Goal: Register for event/course

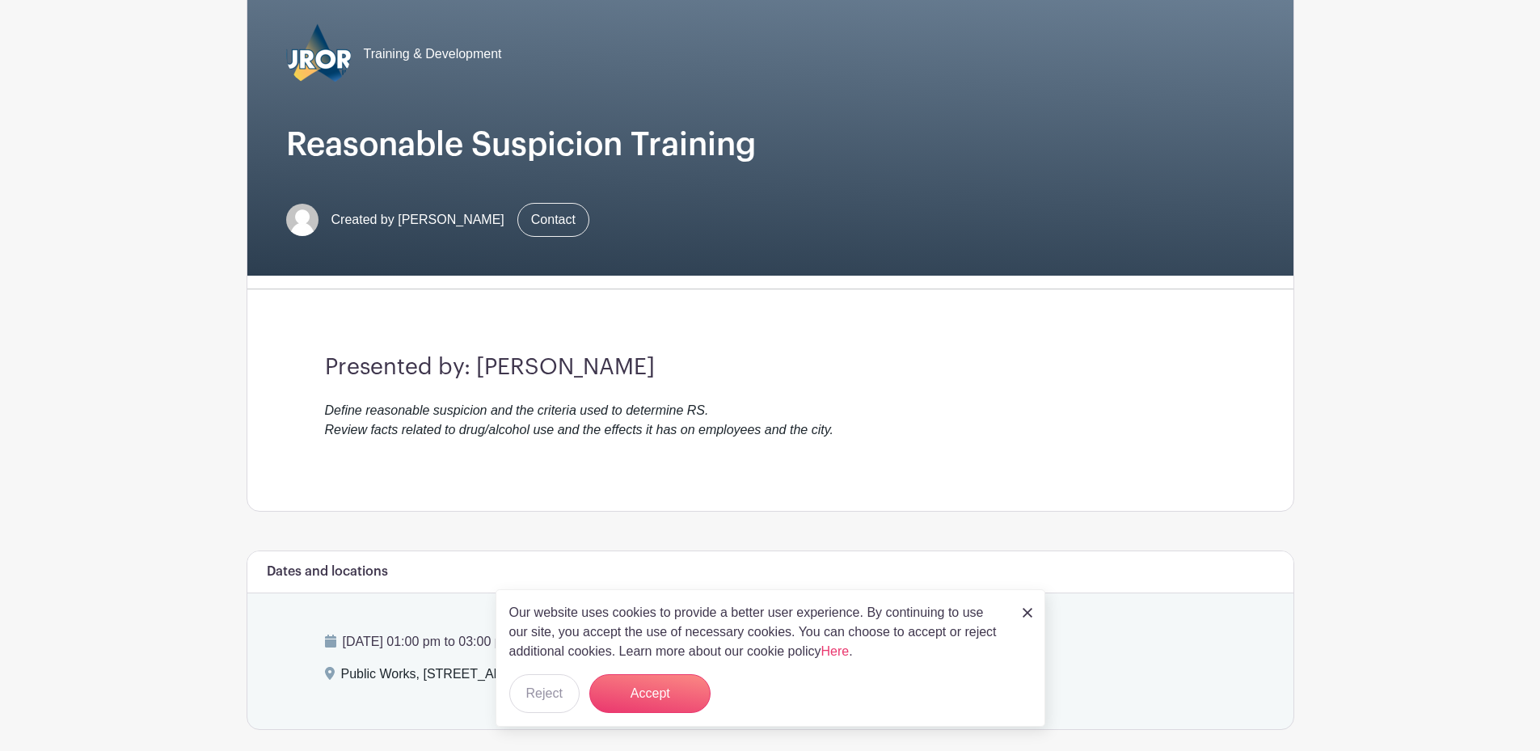
scroll to position [162, 0]
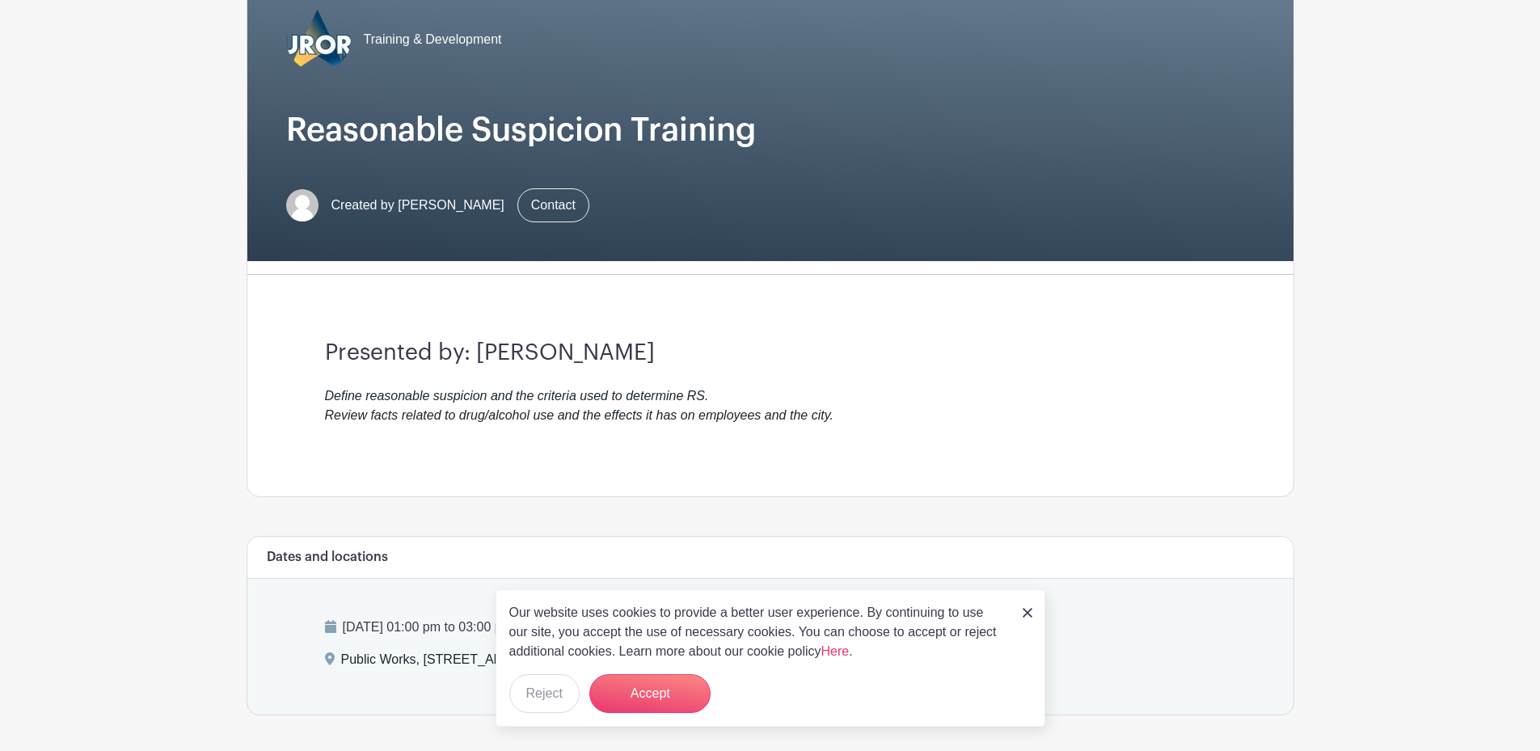
click at [1024, 616] on img at bounding box center [1028, 613] width 10 height 10
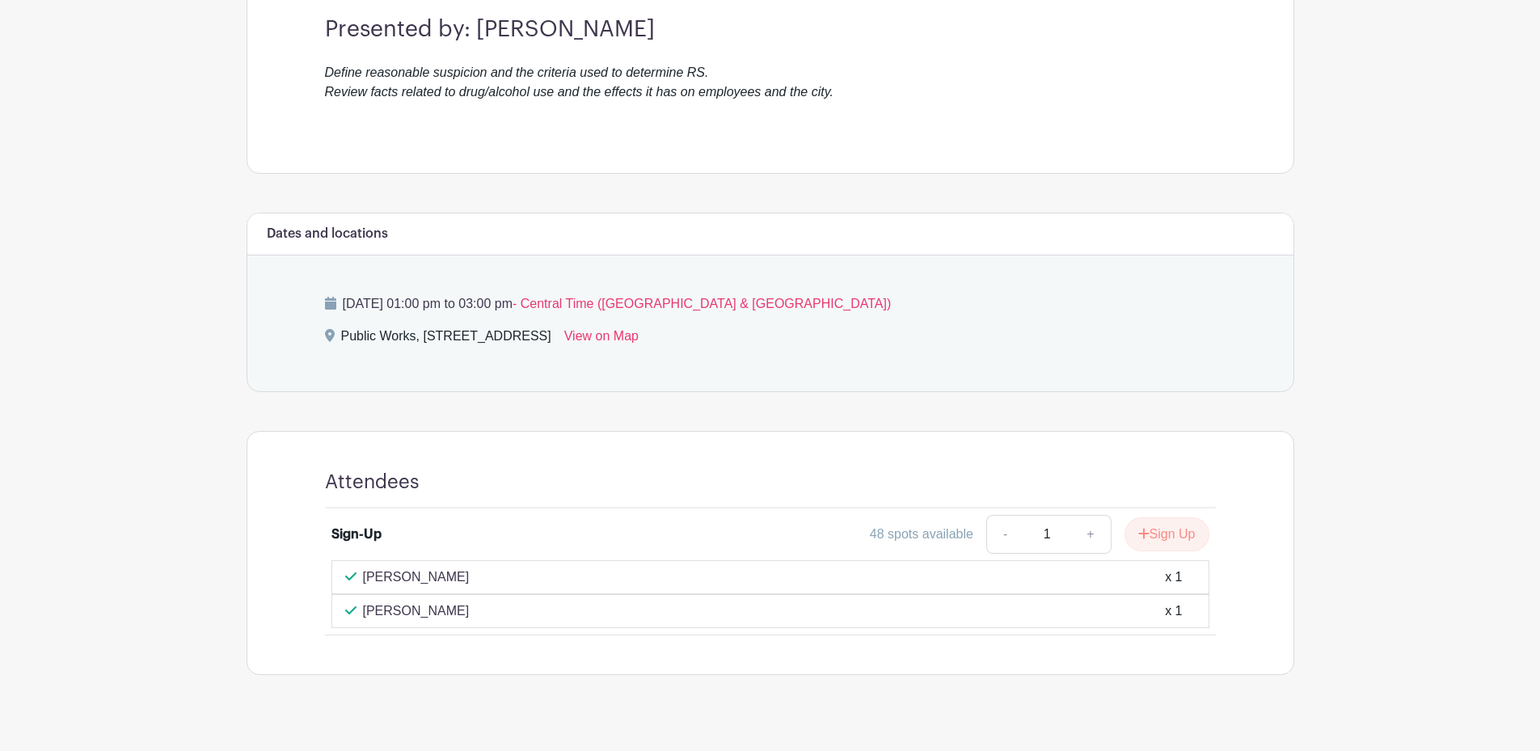
scroll to position [510, 0]
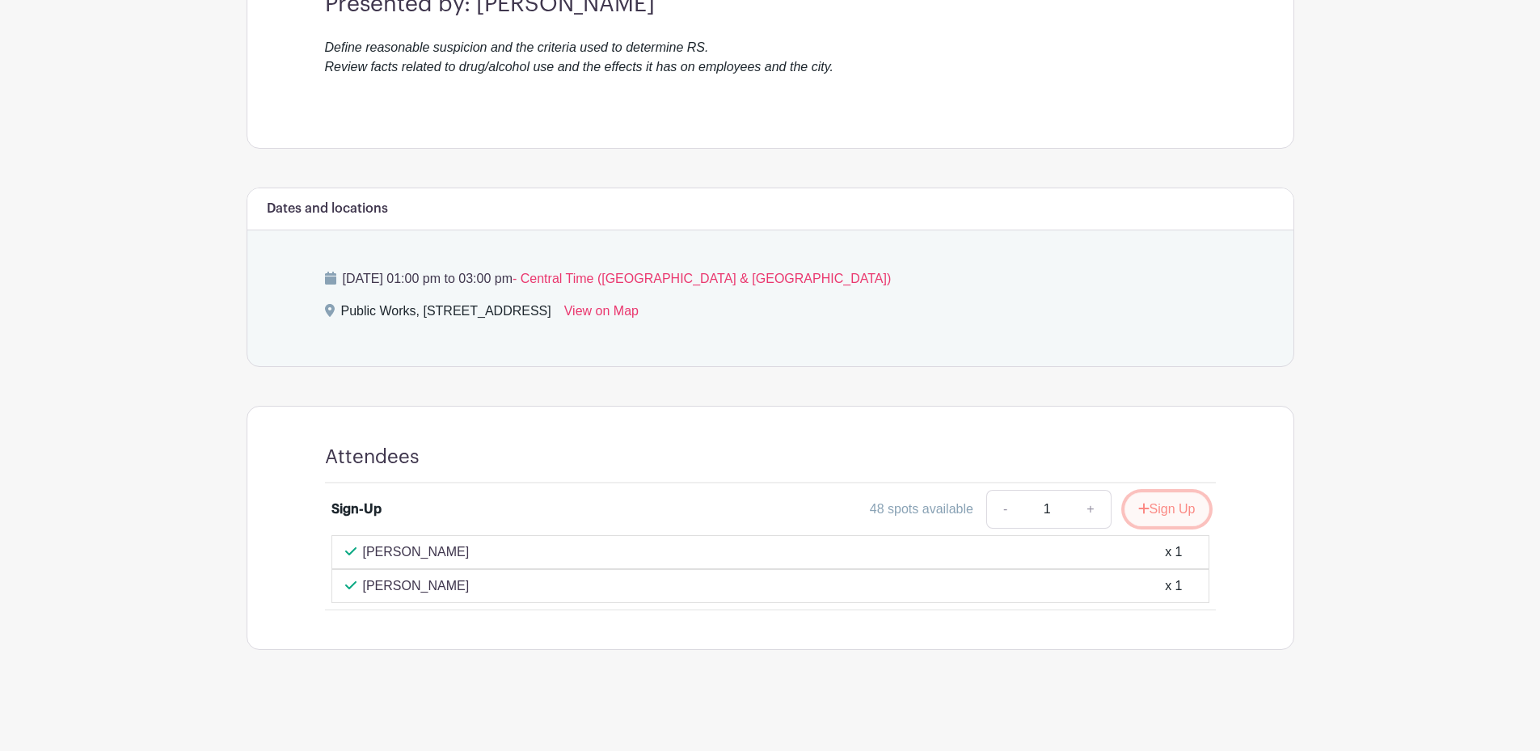
click at [1155, 510] on button "Sign Up" at bounding box center [1166, 509] width 85 height 34
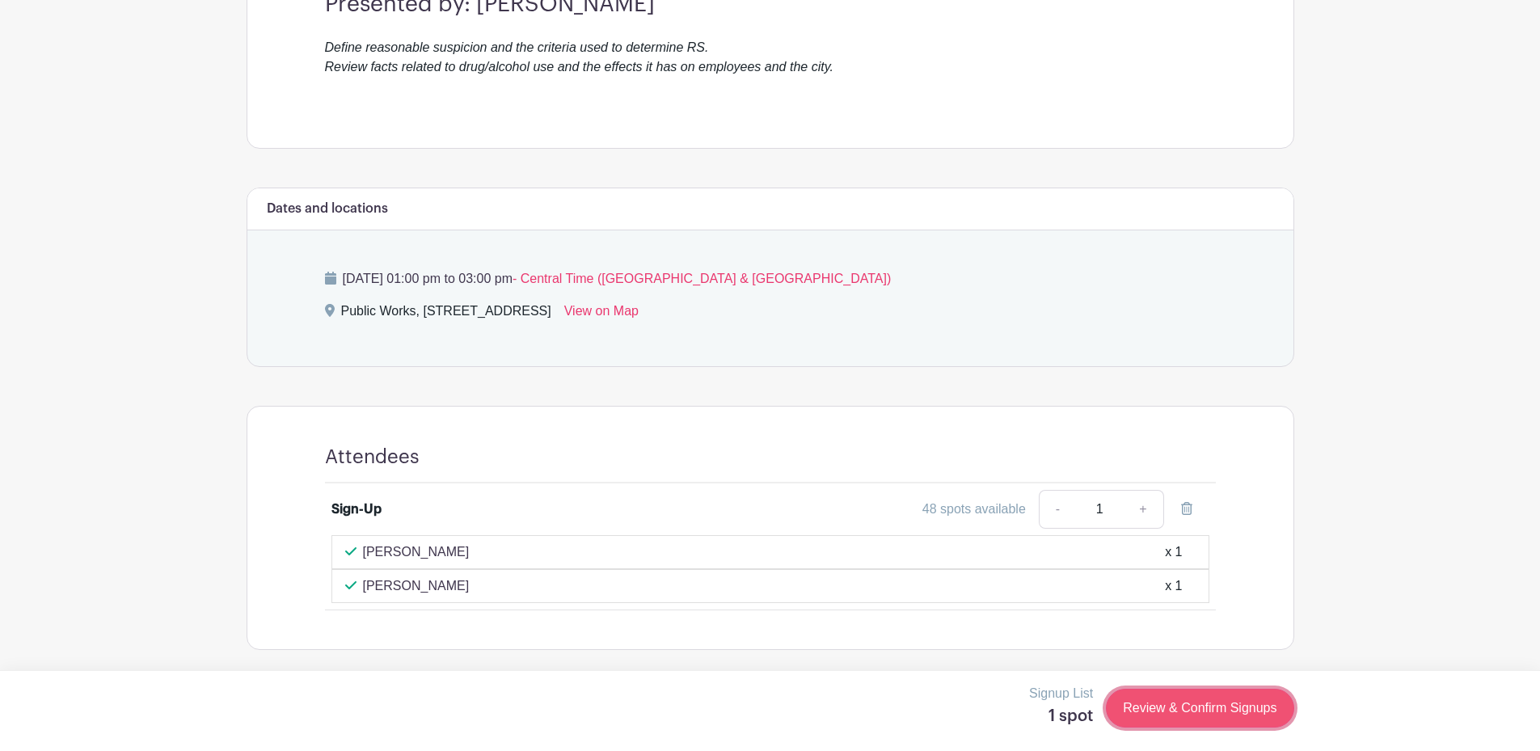
click at [1163, 715] on link "Review & Confirm Signups" at bounding box center [1200, 708] width 188 height 39
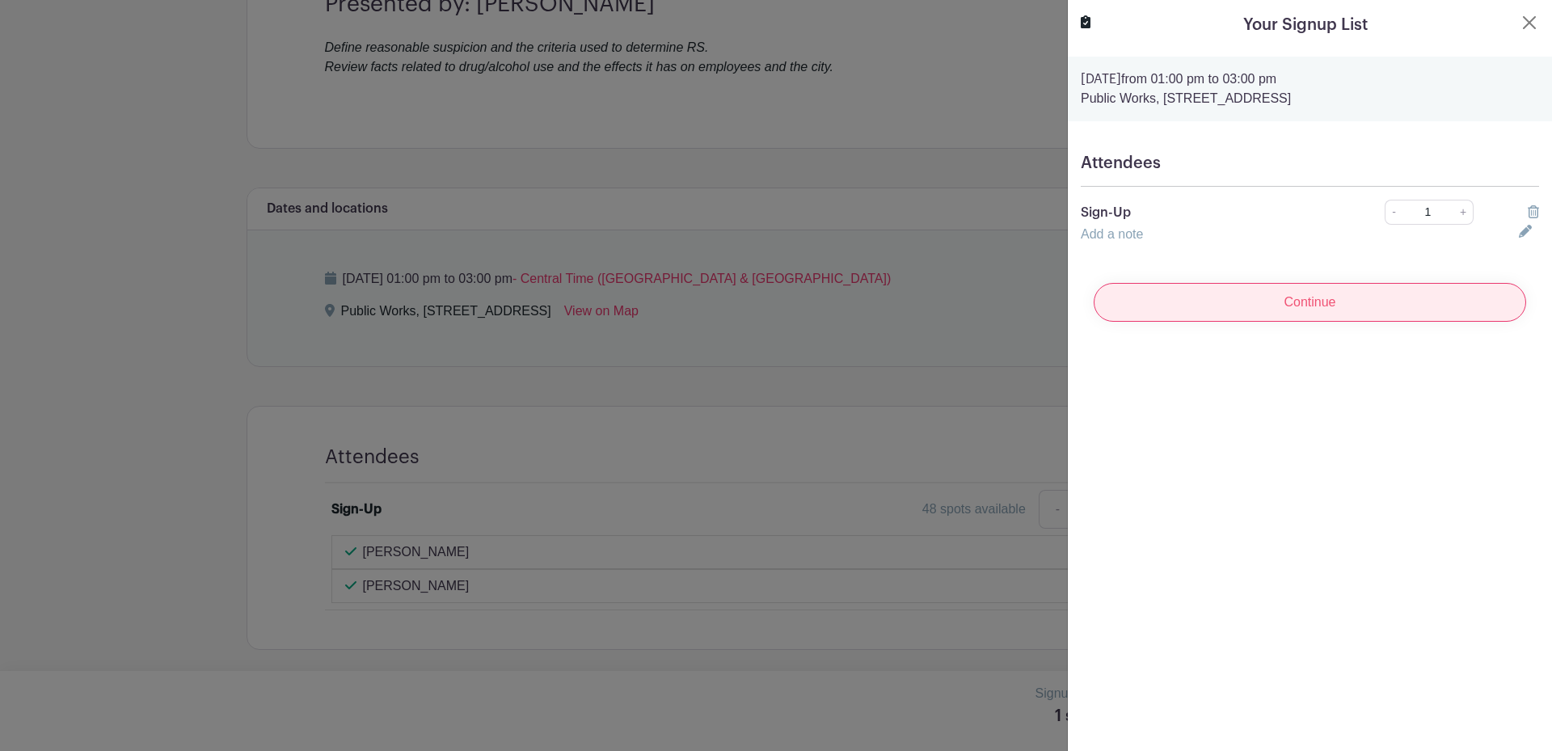
click at [1275, 303] on input "Continue" at bounding box center [1310, 302] width 432 height 39
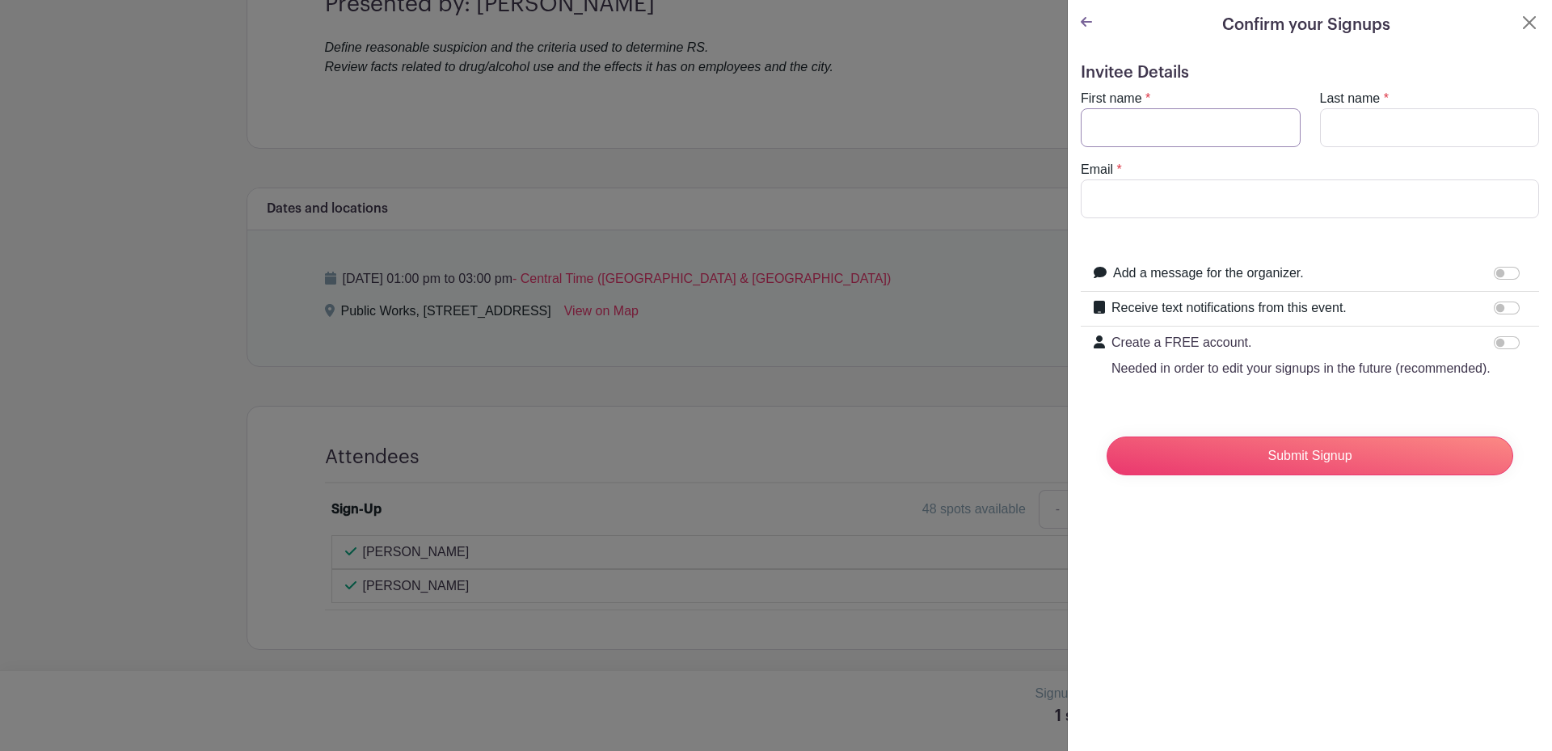
click at [1145, 122] on input "First name" at bounding box center [1191, 127] width 220 height 39
type input "[PERSON_NAME]"
click at [1361, 119] on input "Last name" at bounding box center [1430, 127] width 220 height 39
type input "[PERSON_NAME]"
click at [1251, 210] on input "Email" at bounding box center [1310, 198] width 458 height 39
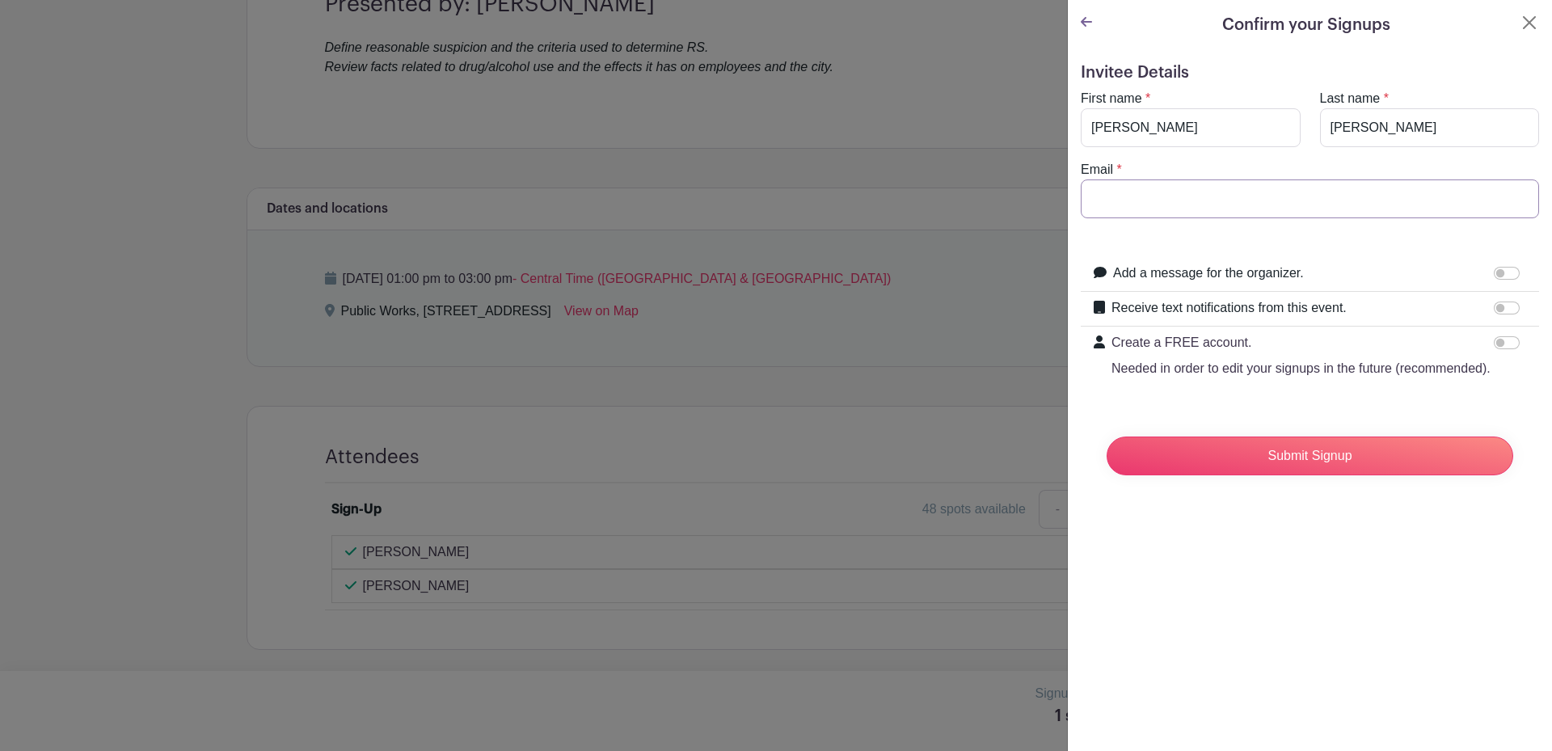
type input "[EMAIL_ADDRESS][DOMAIN_NAME]"
click at [1305, 475] on input "Submit Signup" at bounding box center [1310, 455] width 407 height 39
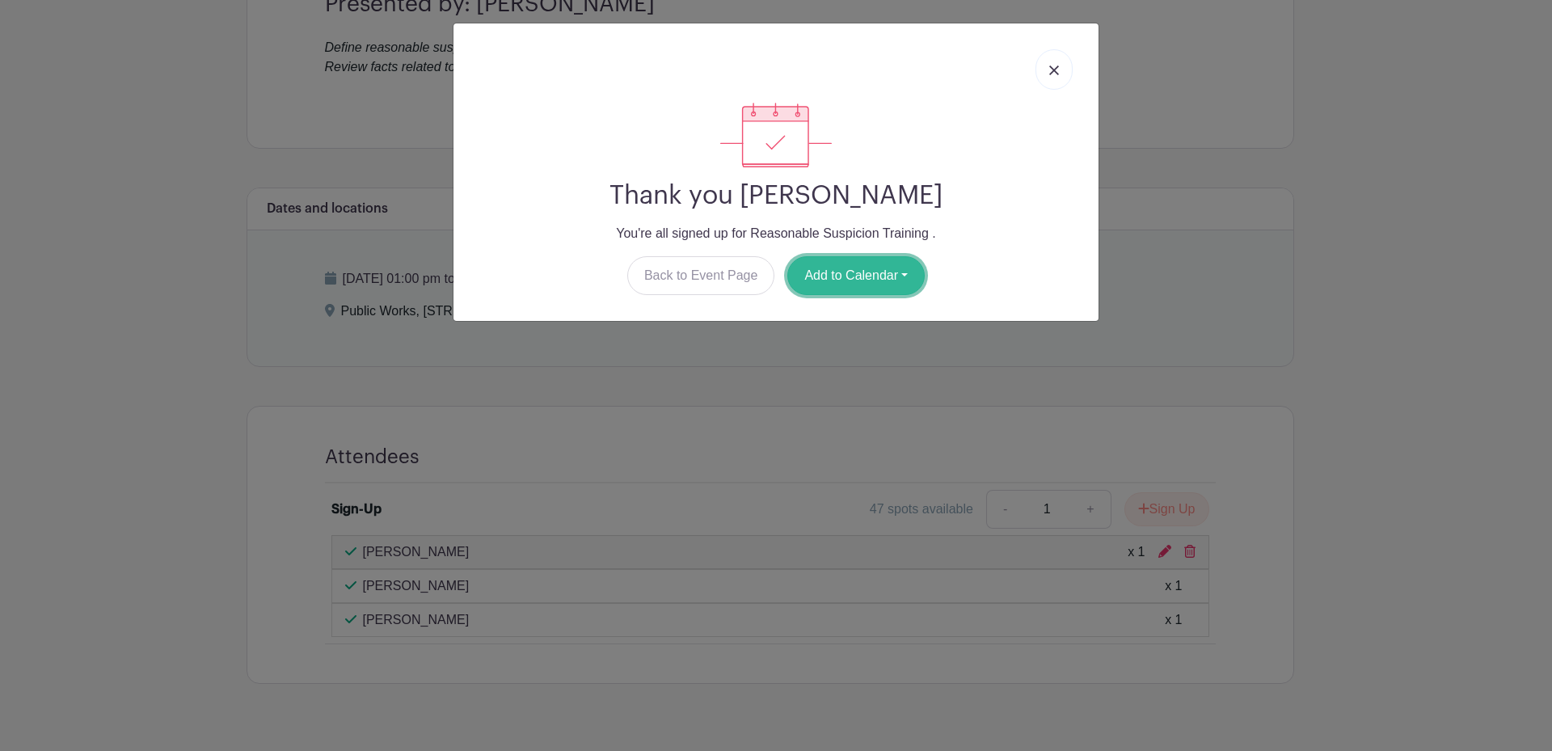
click at [882, 261] on button "Add to Calendar" at bounding box center [855, 275] width 137 height 39
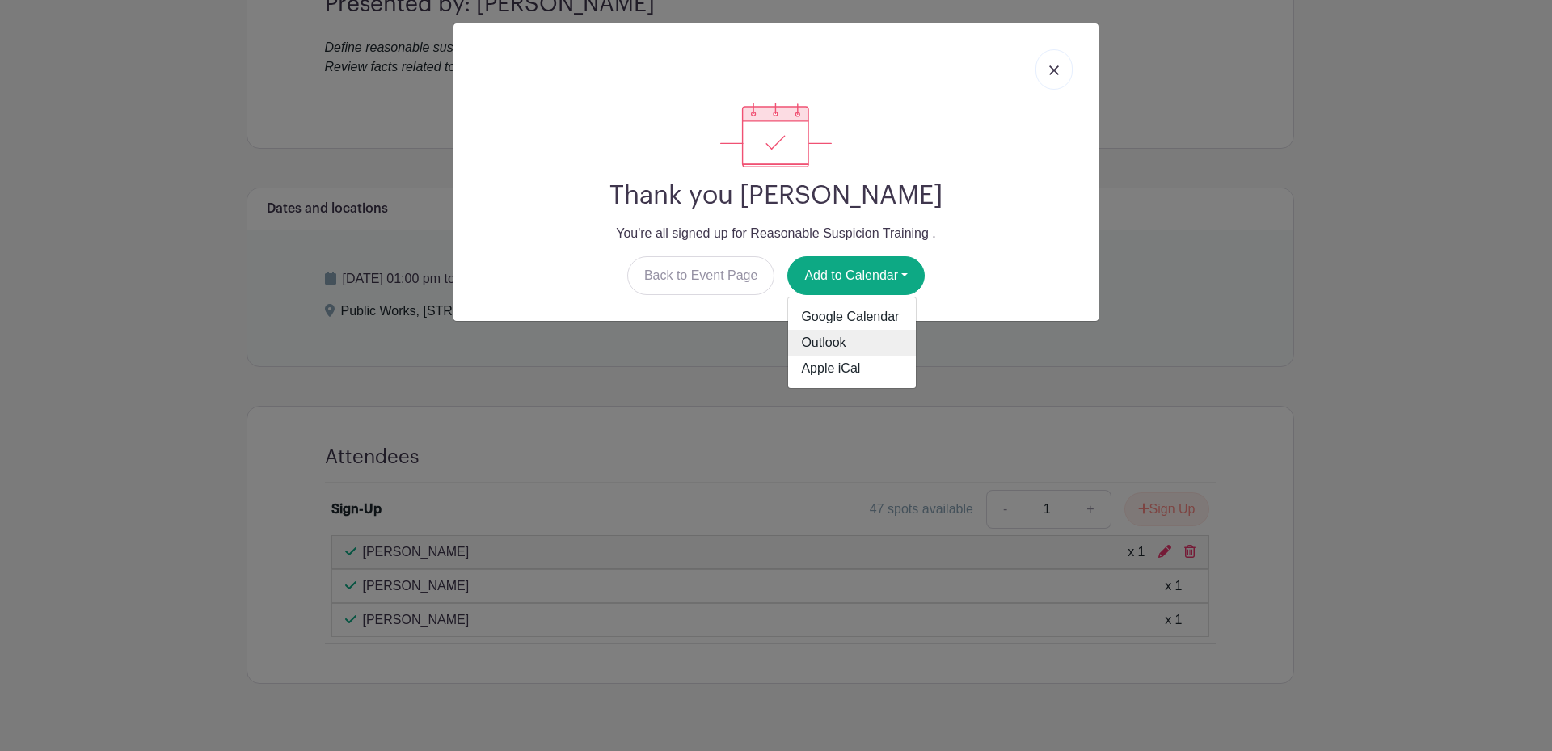
click at [846, 339] on link "Outlook" at bounding box center [852, 343] width 128 height 26
click at [1060, 67] on link at bounding box center [1053, 69] width 37 height 40
